Goal: Check status: Check status

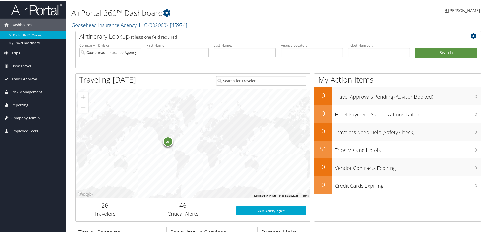
click at [14, 55] on span "Trips" at bounding box center [15, 52] width 9 height 13
click at [22, 105] on span "Book Travel" at bounding box center [21, 104] width 20 height 13
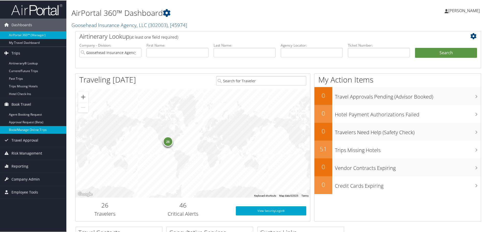
click at [21, 130] on link "Book/Manage Online Trips" at bounding box center [33, 130] width 66 height 8
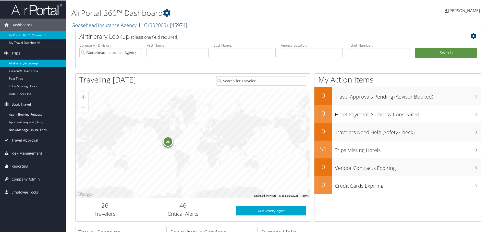
click at [25, 63] on link "Airtinerary® Lookup" at bounding box center [33, 63] width 66 height 8
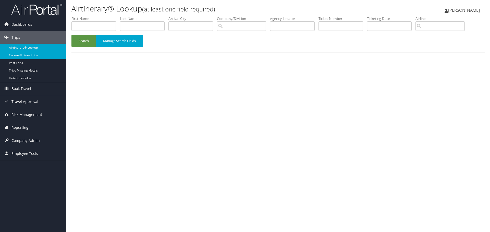
click at [30, 57] on link "Current/Future Trips" at bounding box center [33, 56] width 66 height 8
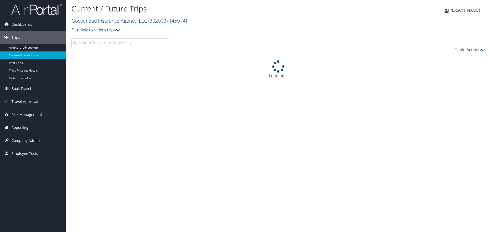
click at [105, 33] on p "Filter: My travelers trips" at bounding box center [209, 30] width 276 height 7
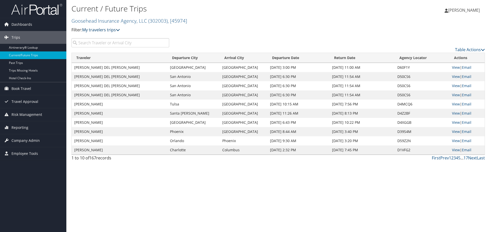
click at [106, 30] on link "My travelers trips" at bounding box center [101, 30] width 38 height 6
click at [106, 37] on link "My trips" at bounding box center [116, 37] width 67 height 9
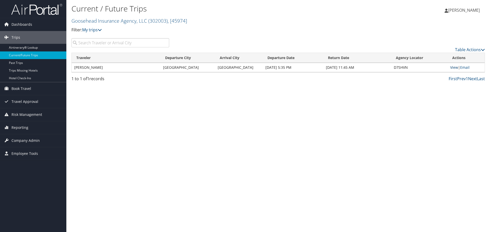
click at [456, 69] on link "View" at bounding box center [454, 67] width 8 height 5
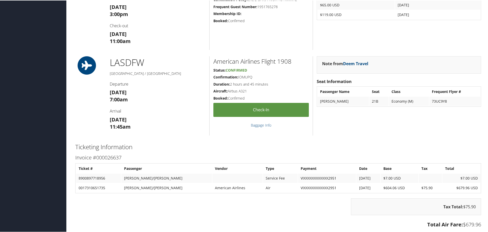
scroll to position [357, 0]
